Goal: Information Seeking & Learning: Learn about a topic

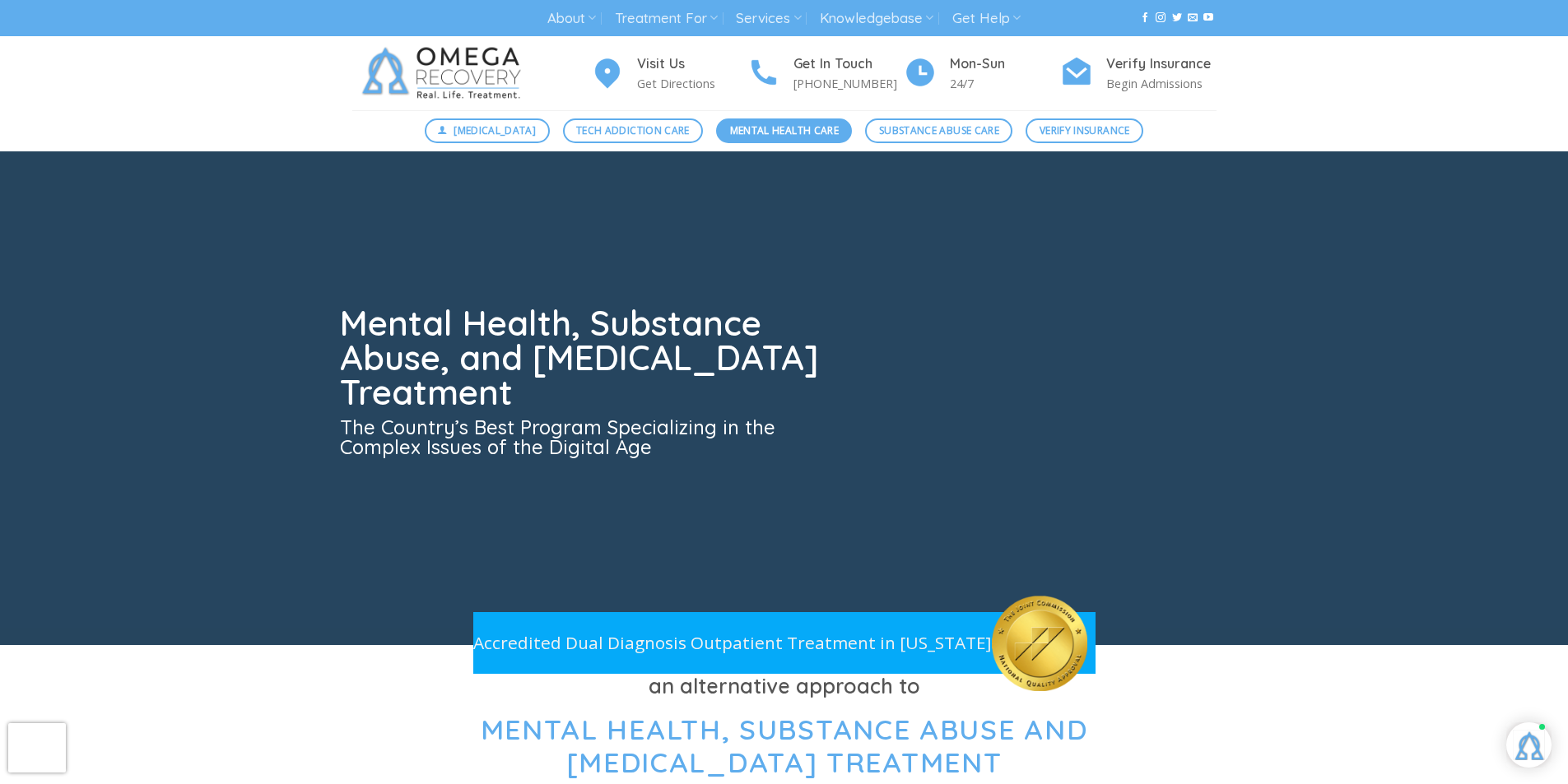
click at [766, 129] on span "Mental Health Care" at bounding box center [784, 130] width 108 height 15
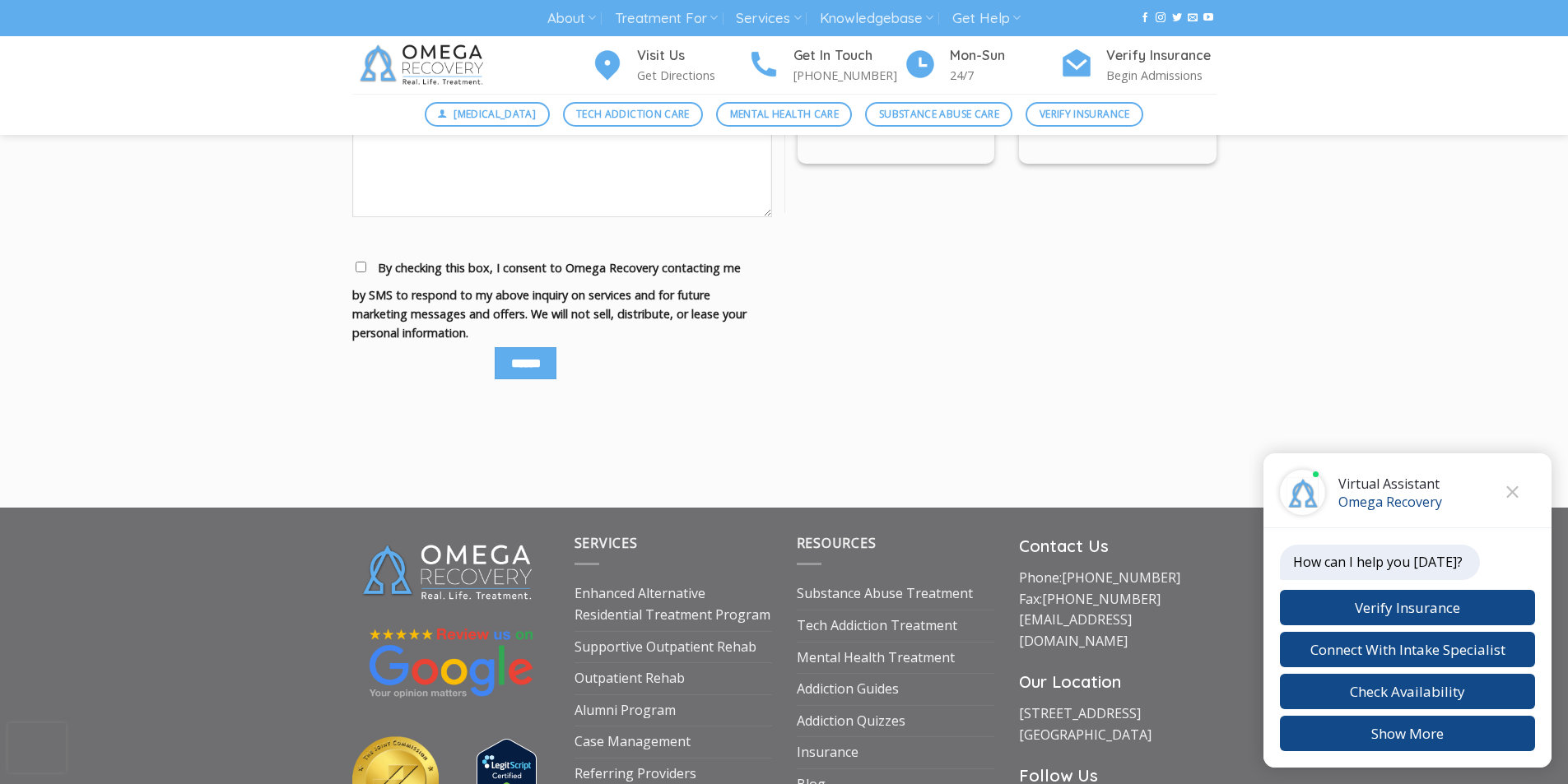
scroll to position [2131, 0]
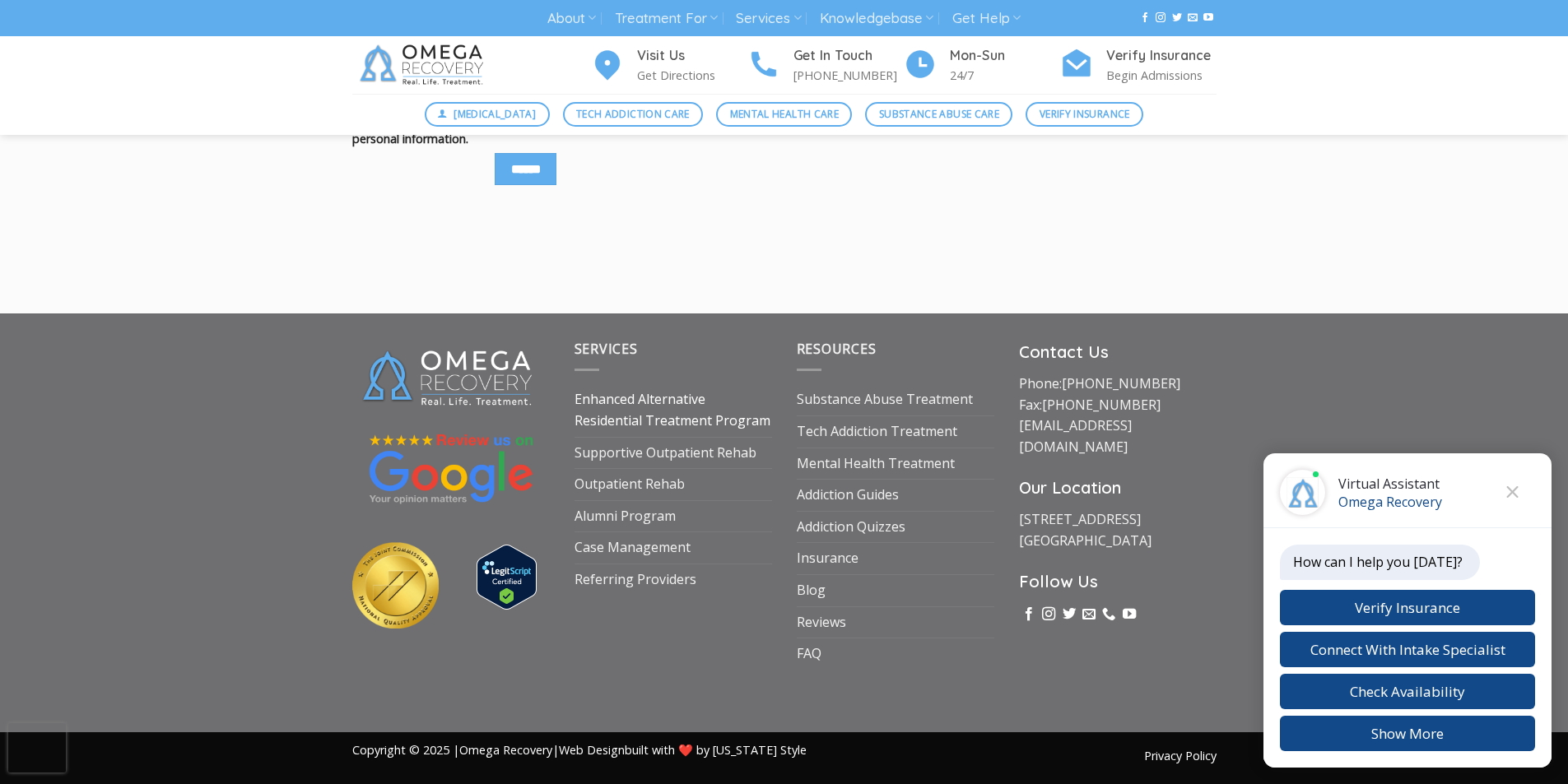
click at [653, 400] on link "Enhanced Alternative Residential Treatment Program" at bounding box center [673, 410] width 198 height 52
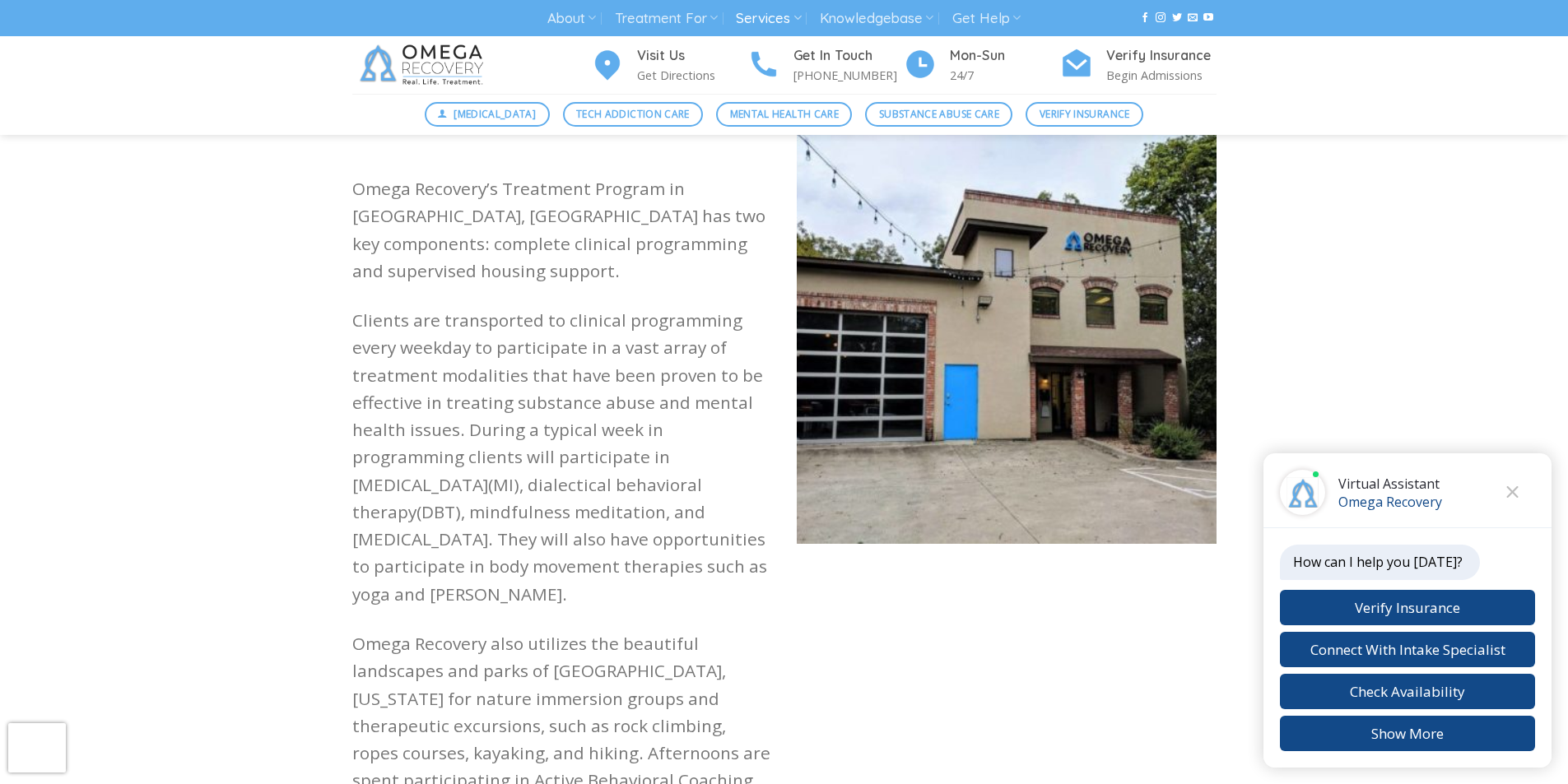
scroll to position [1399, 0]
